Goal: Transaction & Acquisition: Purchase product/service

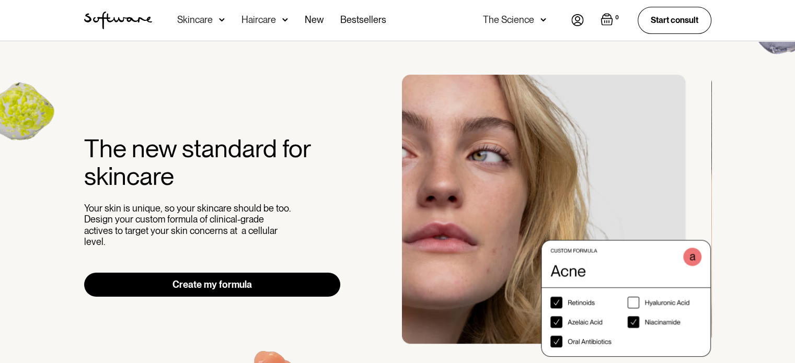
click at [193, 289] on link "Create my formula" at bounding box center [212, 285] width 257 height 24
